Goal: Transaction & Acquisition: Book appointment/travel/reservation

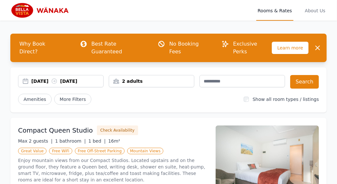
click at [151, 78] on div "2 adults" at bounding box center [151, 81] width 85 height 6
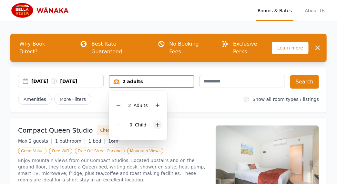
click at [160, 120] on div at bounding box center [157, 124] width 9 height 9
click at [178, 94] on div "Amenities More Filters" at bounding box center [128, 99] width 221 height 11
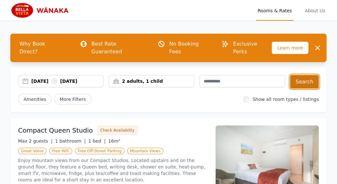
click at [309, 75] on button "Search" at bounding box center [304, 82] width 29 height 14
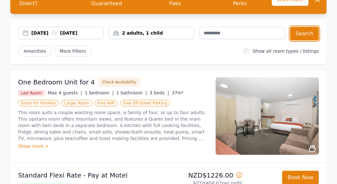
scroll to position [65, 0]
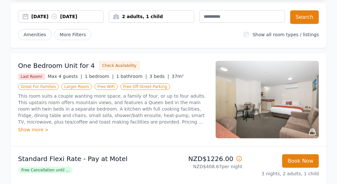
click at [53, 167] on span "Free Cancellation until ..." at bounding box center [45, 170] width 55 height 6
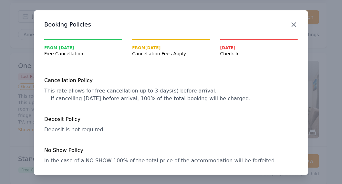
click at [292, 26] on icon "button" at bounding box center [294, 25] width 8 height 8
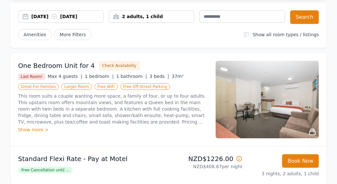
click at [249, 97] on img at bounding box center [267, 99] width 103 height 77
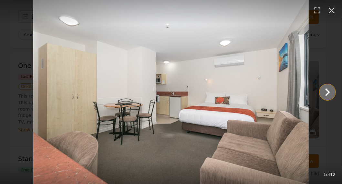
click at [329, 91] on icon "Show slide 2 of 12" at bounding box center [327, 92] width 5 height 8
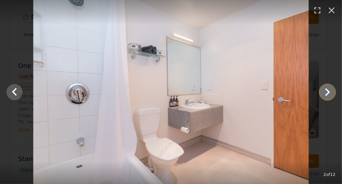
click at [329, 91] on icon "Show slide 3 of 12" at bounding box center [327, 92] width 5 height 8
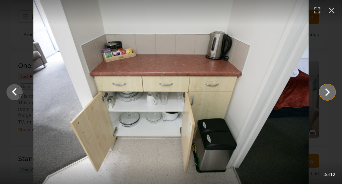
click at [329, 91] on icon "Show slide 4 of 12" at bounding box center [327, 92] width 5 height 8
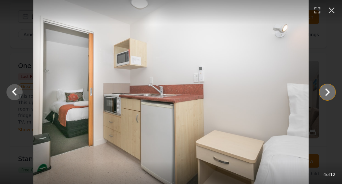
click at [329, 91] on icon "Show slide 5 of 12" at bounding box center [327, 92] width 5 height 8
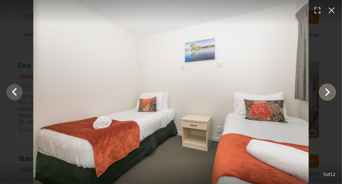
click at [329, 91] on icon "Show slide 6 of 12" at bounding box center [327, 92] width 5 height 8
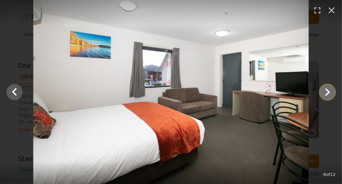
click at [328, 90] on icon "Show slide 7 of 12" at bounding box center [327, 92] width 5 height 8
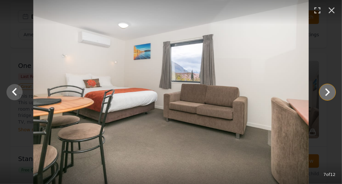
click at [328, 90] on icon "Show slide 8 of 12" at bounding box center [327, 92] width 5 height 8
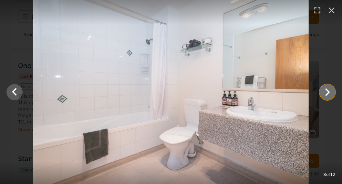
click at [328, 90] on icon "Show slide 9 of 12" at bounding box center [327, 92] width 5 height 8
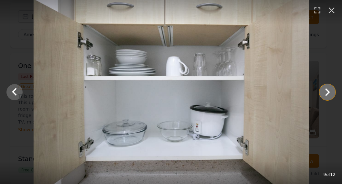
click at [328, 90] on icon "Show slide 10 of 12" at bounding box center [327, 92] width 5 height 8
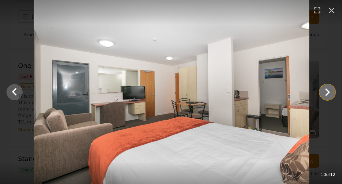
click at [328, 90] on icon "Show slide 11 of 12" at bounding box center [327, 92] width 5 height 8
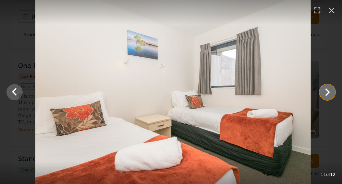
click at [328, 90] on icon "Show slide 12 of 12" at bounding box center [327, 92] width 5 height 8
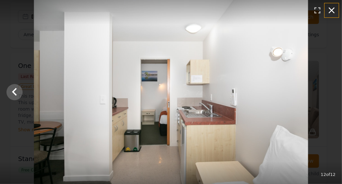
click at [331, 8] on icon "button" at bounding box center [331, 10] width 10 height 10
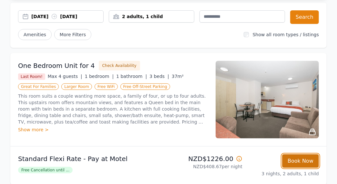
click at [293, 154] on button "Book Now" at bounding box center [300, 161] width 37 height 14
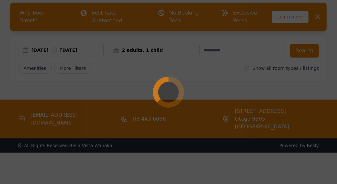
scroll to position [31, 0]
